Goal: Information Seeking & Learning: Learn about a topic

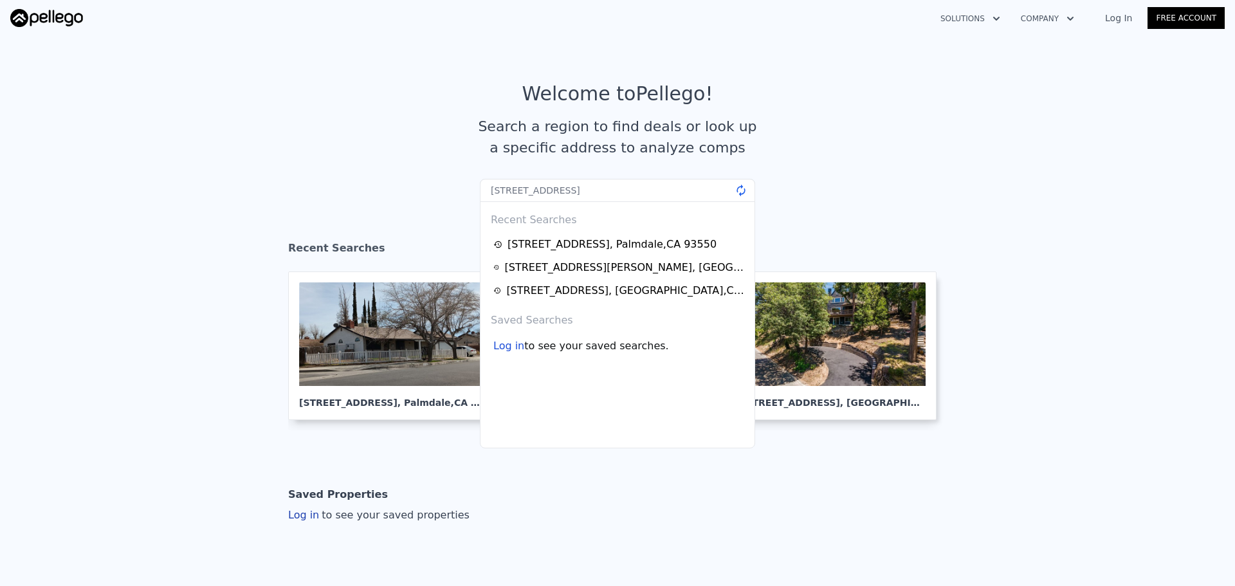
type input "[STREET_ADDRESS]"
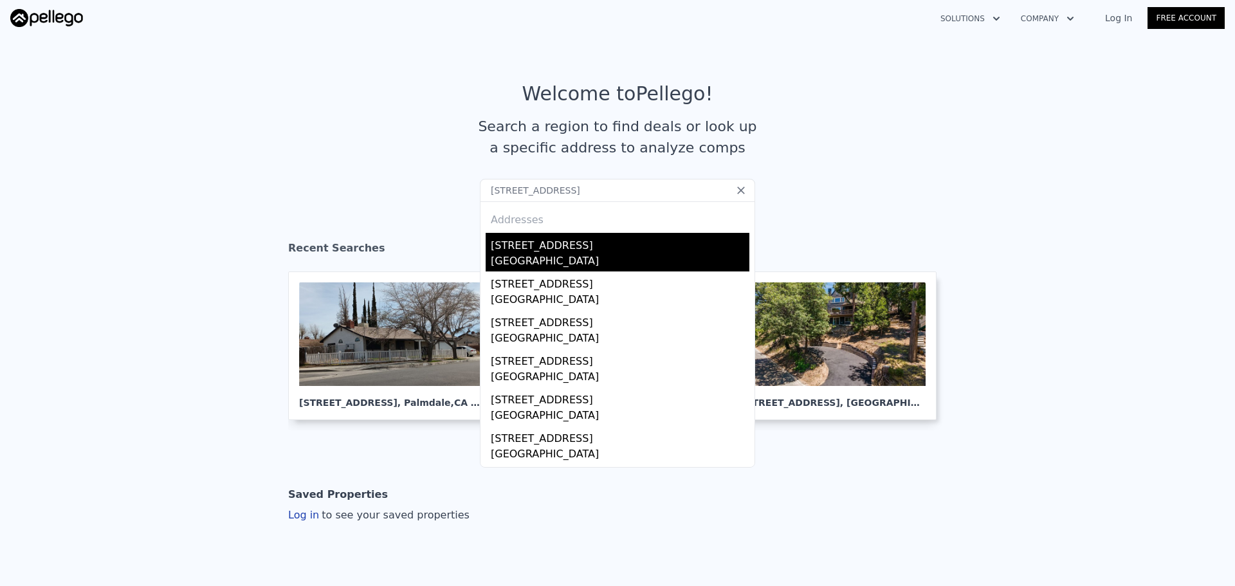
click at [558, 244] on div "[STREET_ADDRESS]" at bounding box center [620, 243] width 259 height 21
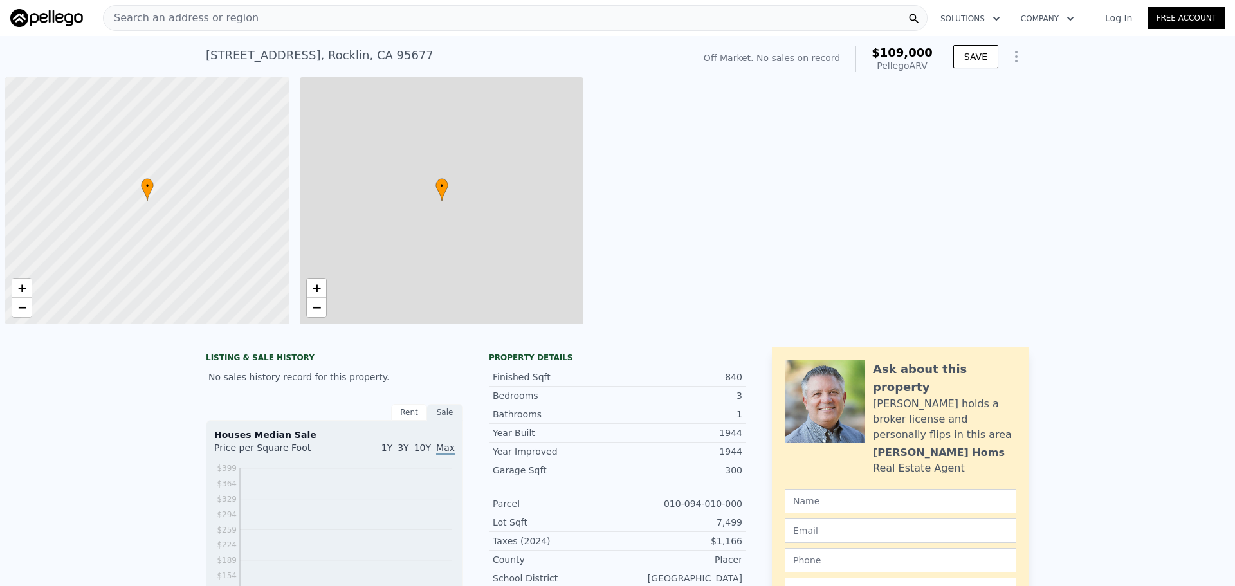
scroll to position [0, 5]
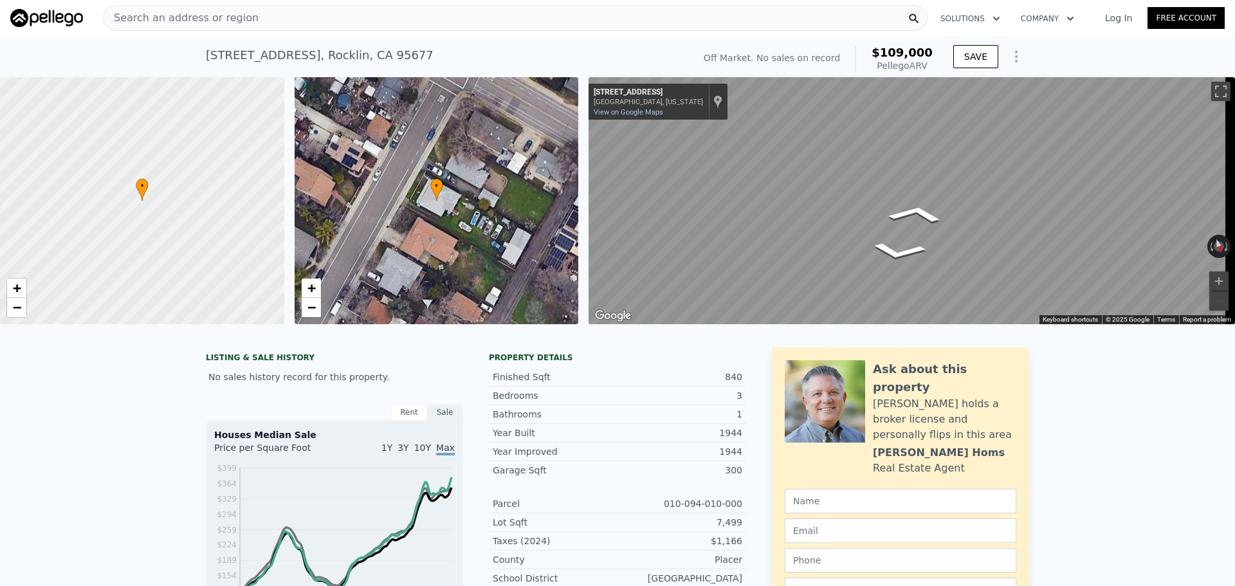
click at [397, 17] on div "Search an address or region" at bounding box center [515, 18] width 824 height 26
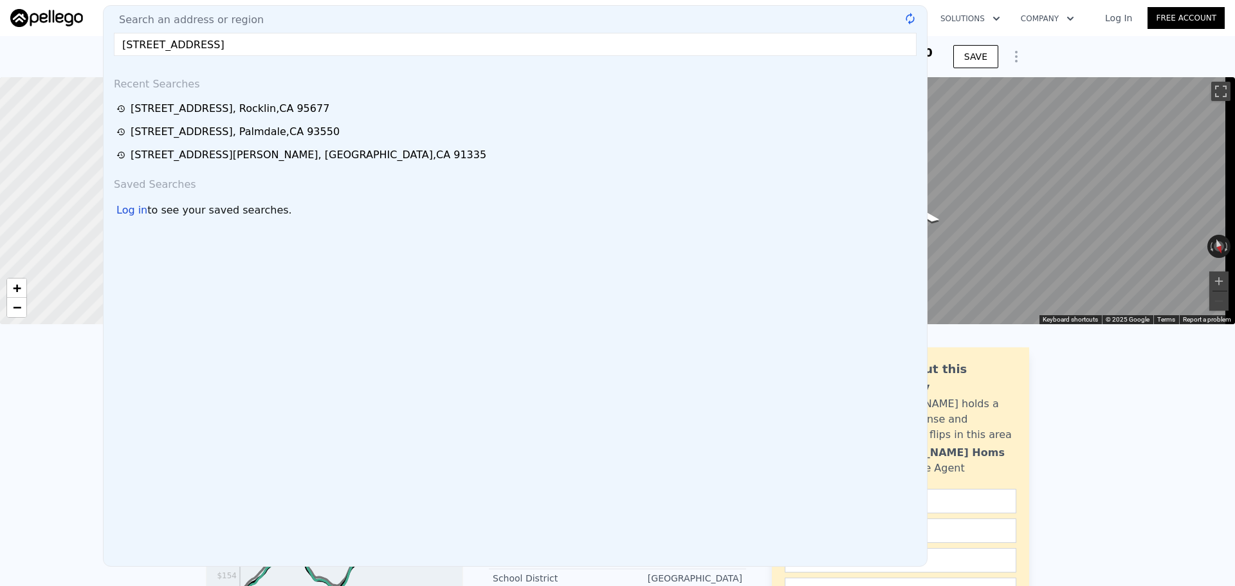
type input "[STREET_ADDRESS]"
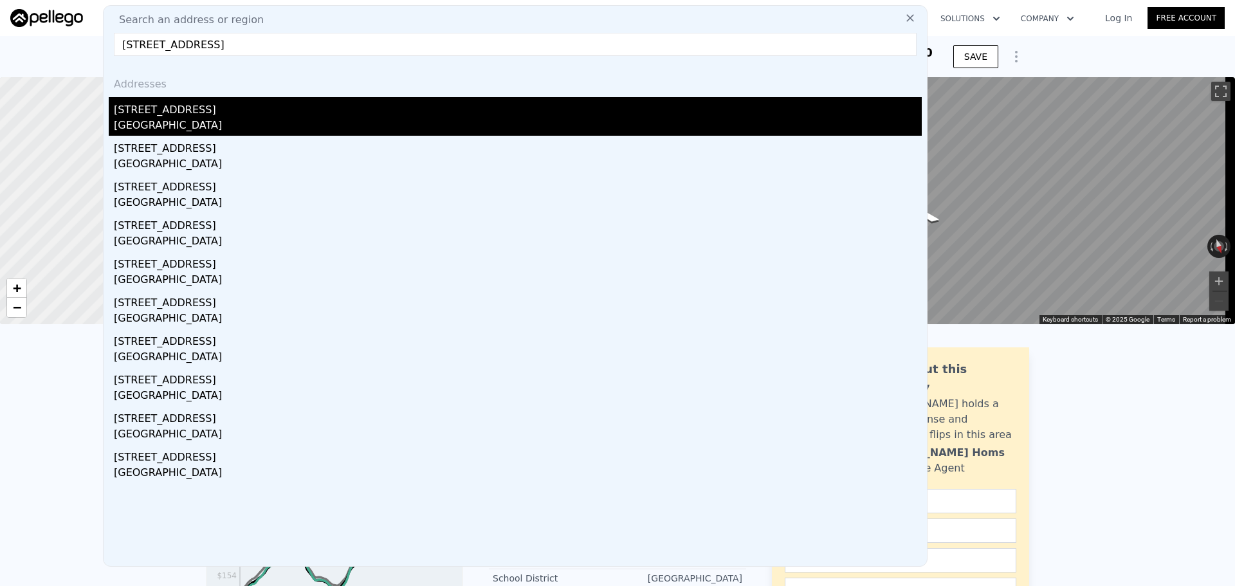
click at [228, 113] on div "[STREET_ADDRESS]" at bounding box center [518, 107] width 808 height 21
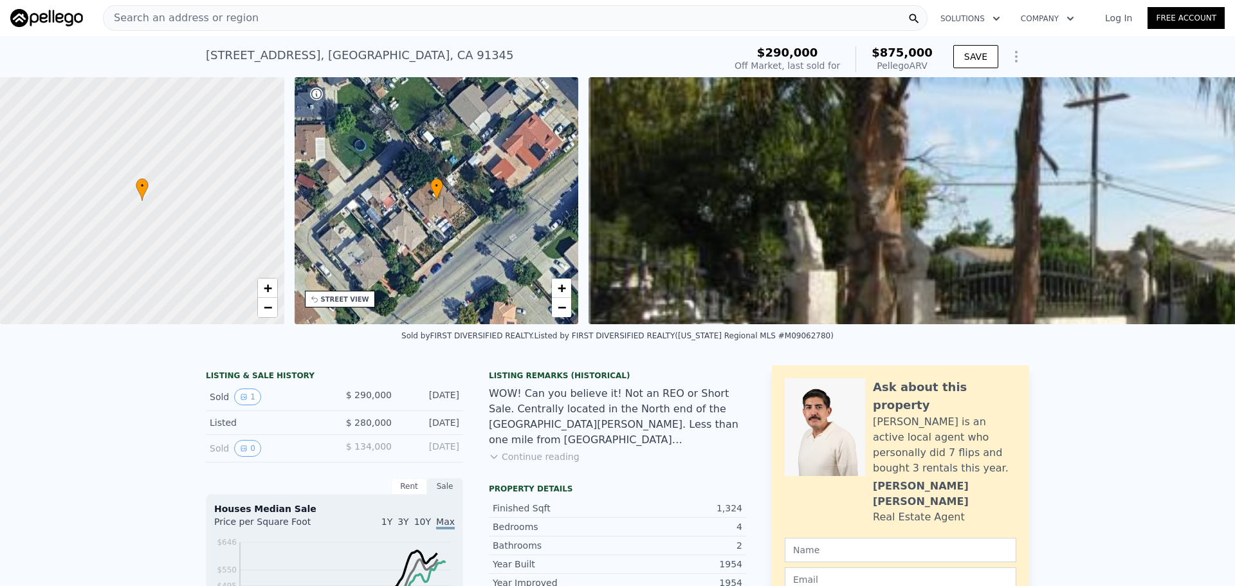
click at [358, 303] on div "STREET VIEW" at bounding box center [345, 300] width 48 height 10
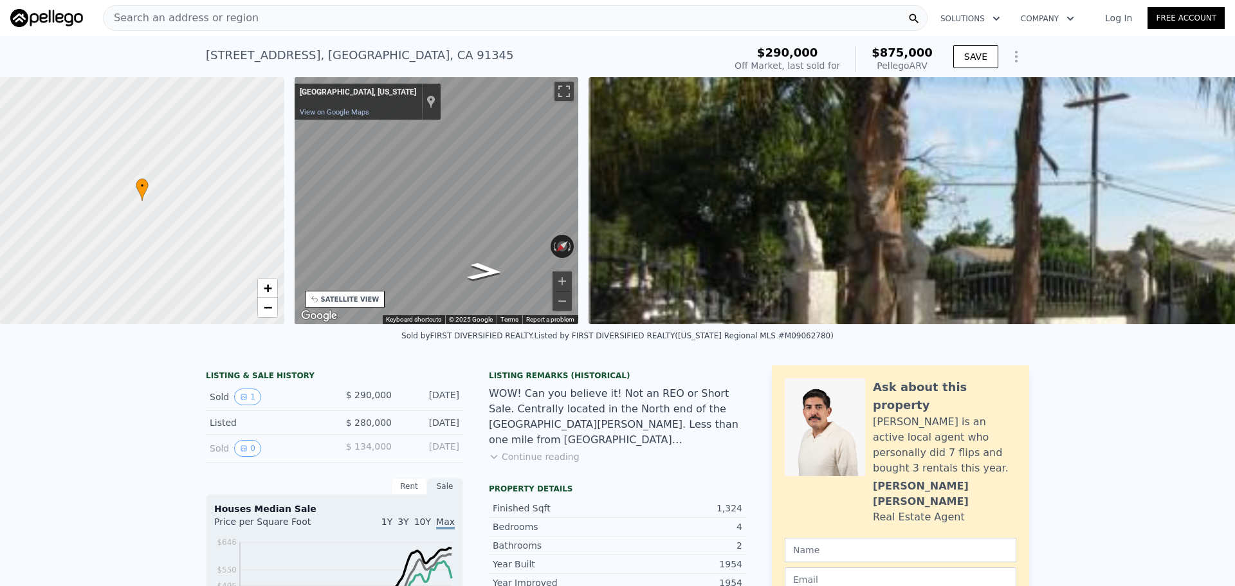
click at [273, 186] on div "• + − • + − STREET VIEW ← Move left → Move right ↑ Move up ↓ Move down + Zoom i…" at bounding box center [617, 200] width 1235 height 247
click at [340, 297] on div "SATELLITE VIEW" at bounding box center [350, 300] width 59 height 10
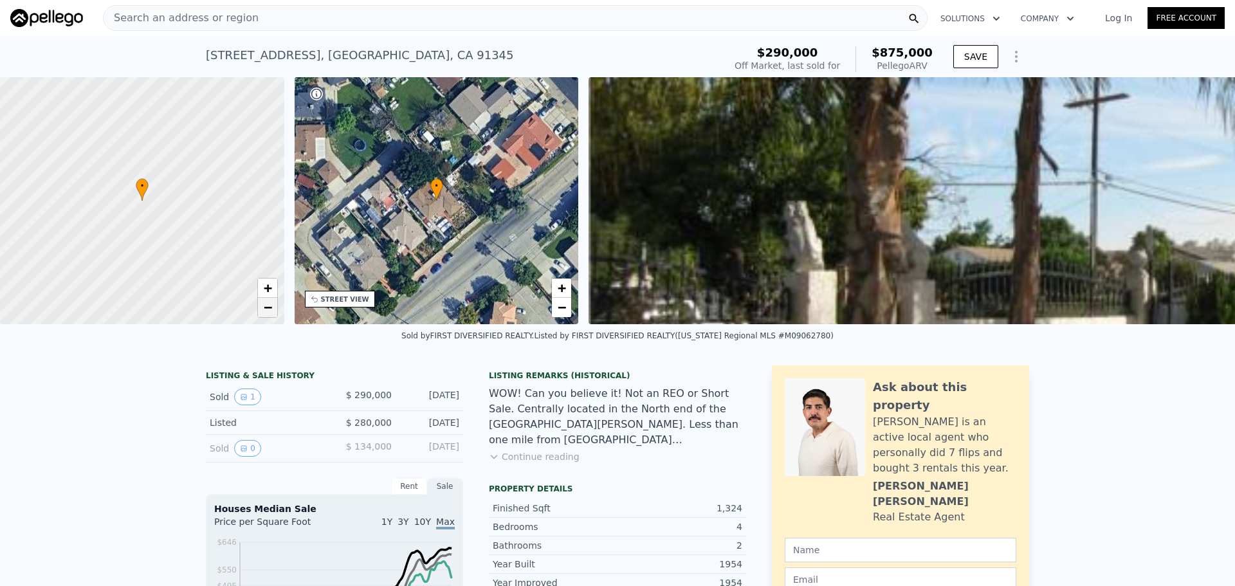
click at [266, 312] on span "−" at bounding box center [267, 307] width 8 height 16
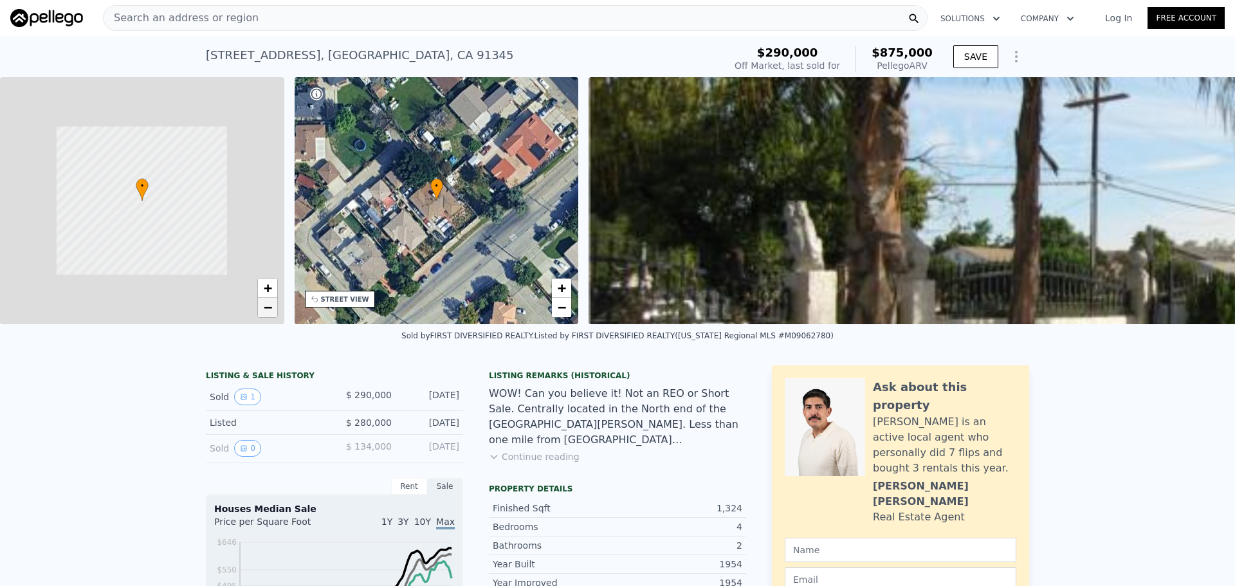
click at [266, 312] on span "−" at bounding box center [267, 307] width 8 height 16
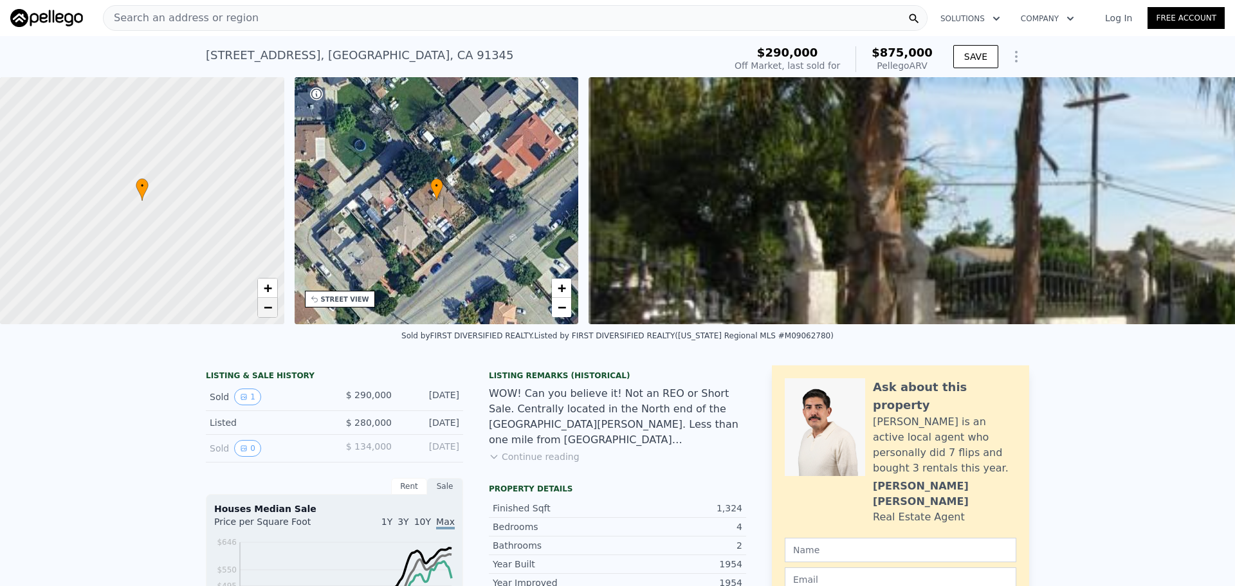
click at [266, 312] on span "−" at bounding box center [267, 307] width 8 height 16
click at [448, 22] on div "Search an address or region" at bounding box center [515, 18] width 824 height 26
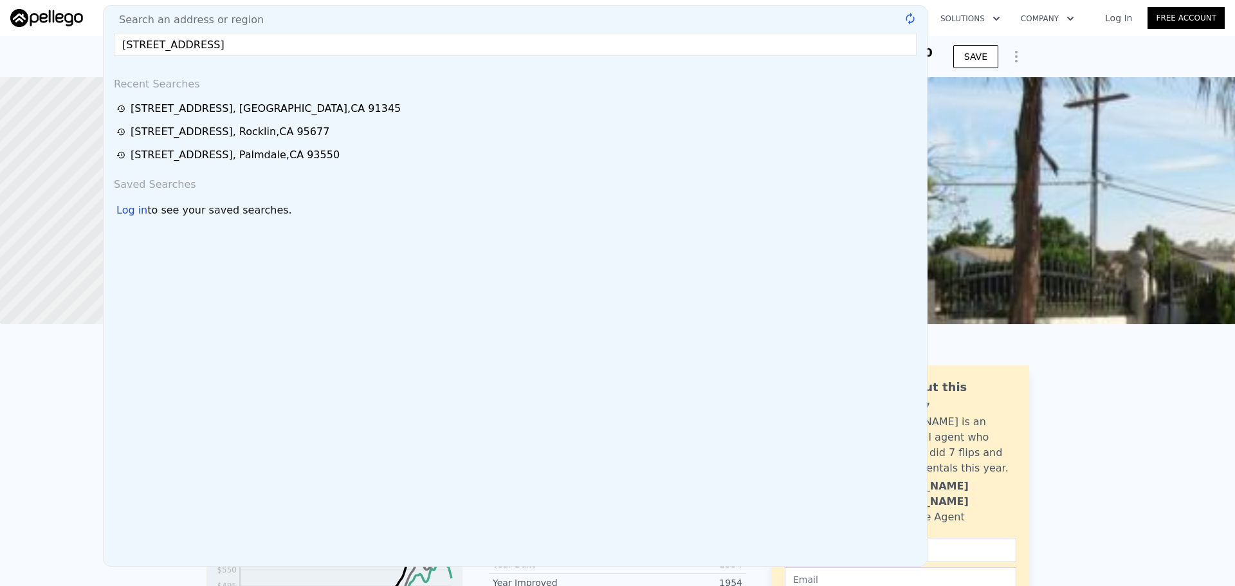
type input "[STREET_ADDRESS]"
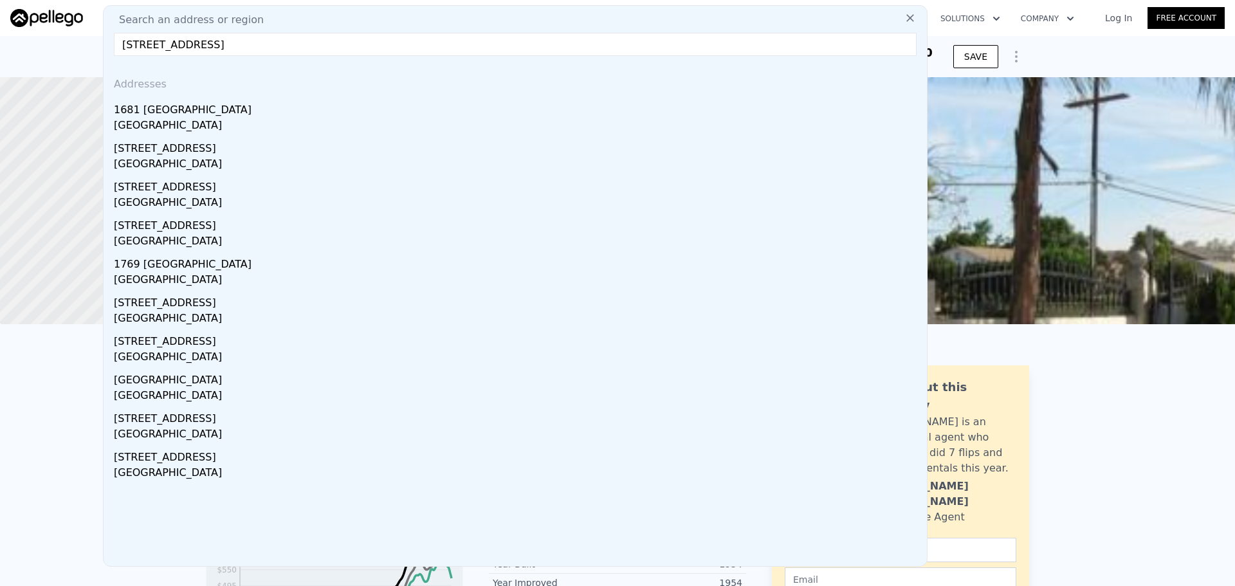
drag, startPoint x: 304, startPoint y: 122, endPoint x: 408, endPoint y: 146, distance: 107.0
click at [304, 122] on div "[GEOGRAPHIC_DATA]" at bounding box center [518, 127] width 808 height 18
